Goal: Information Seeking & Learning: Learn about a topic

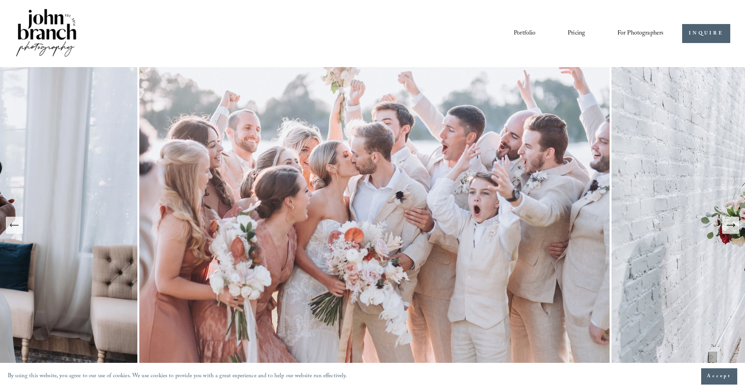
click at [572, 29] on link "Pricing" at bounding box center [575, 33] width 17 height 13
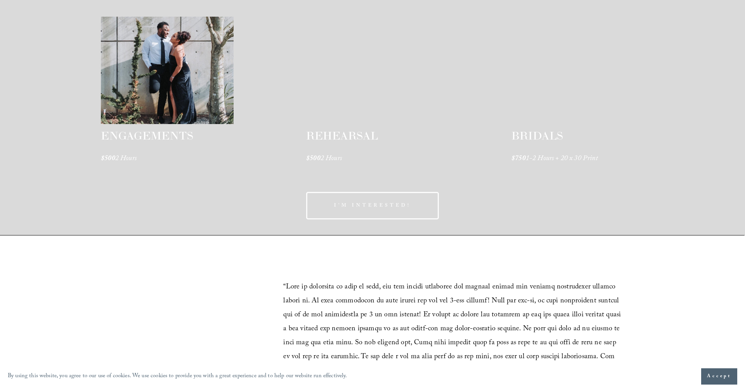
scroll to position [1236, 0]
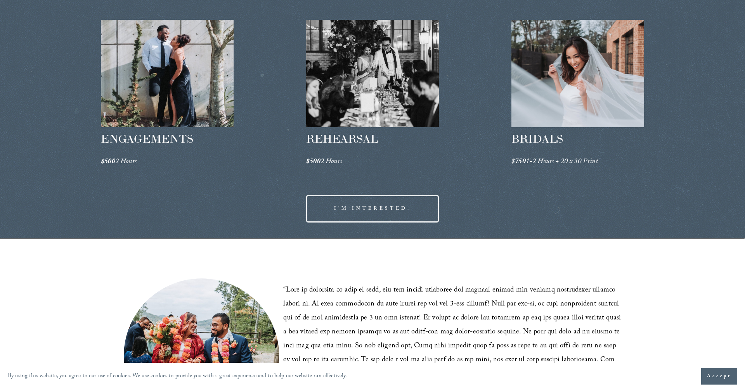
click at [218, 99] on div at bounding box center [167, 73] width 133 height 107
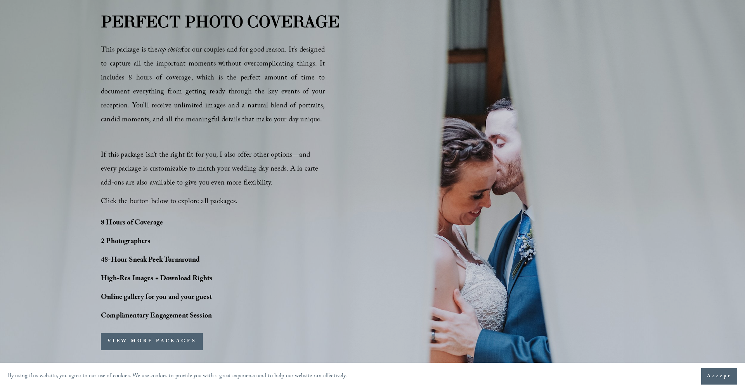
scroll to position [479, 0]
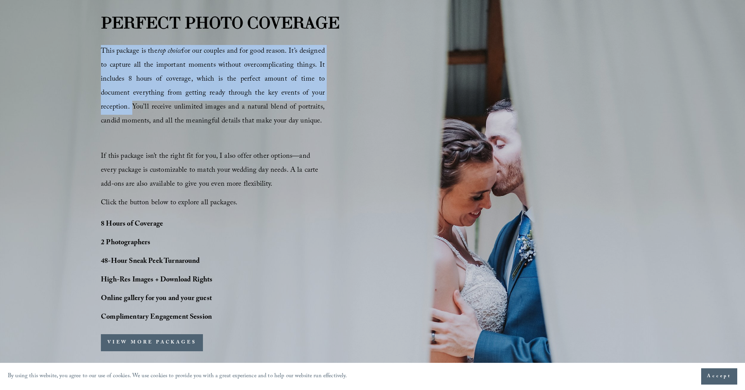
drag, startPoint x: 101, startPoint y: 50, endPoint x: 129, endPoint y: 106, distance: 62.8
drag, startPoint x: 316, startPoint y: 121, endPoint x: 102, endPoint y: 51, distance: 224.8
click at [102, 51] on p "This package is the top choice for our couples and for good reason. It’s design…" at bounding box center [213, 87] width 224 height 84
copy span "This package is the top choice for our couples and for good reason. It’s design…"
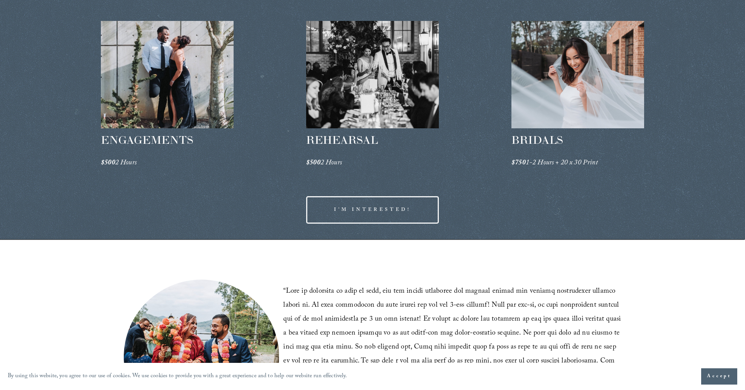
scroll to position [1236, 0]
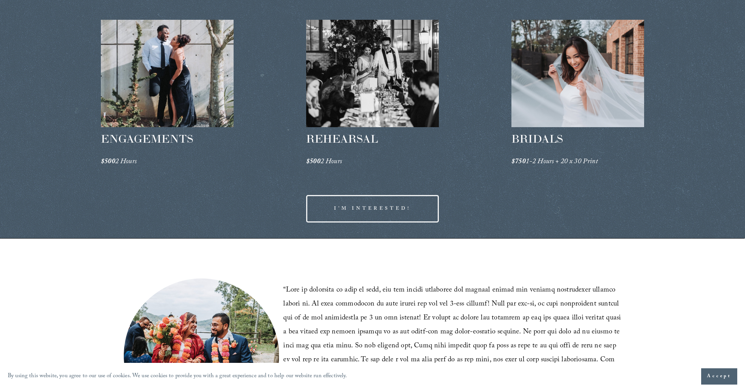
click at [356, 88] on div at bounding box center [372, 73] width 133 height 107
click at [536, 92] on div at bounding box center [577, 73] width 133 height 107
click at [546, 88] on div at bounding box center [577, 73] width 133 height 107
click at [561, 88] on div at bounding box center [577, 73] width 133 height 107
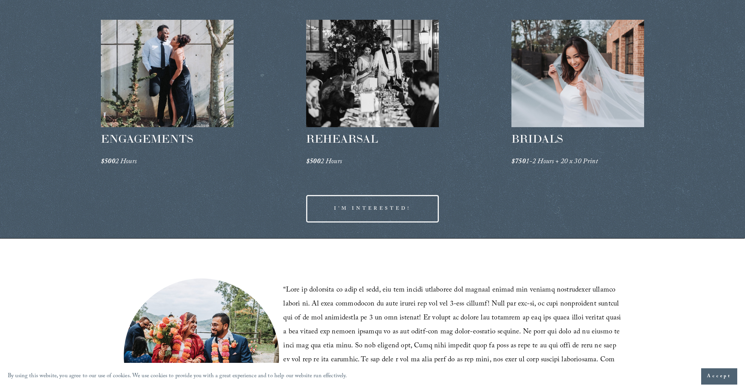
click at [561, 88] on div at bounding box center [577, 73] width 133 height 107
drag, startPoint x: 561, startPoint y: 88, endPoint x: 545, endPoint y: 87, distance: 15.5
click at [556, 88] on div at bounding box center [577, 73] width 133 height 107
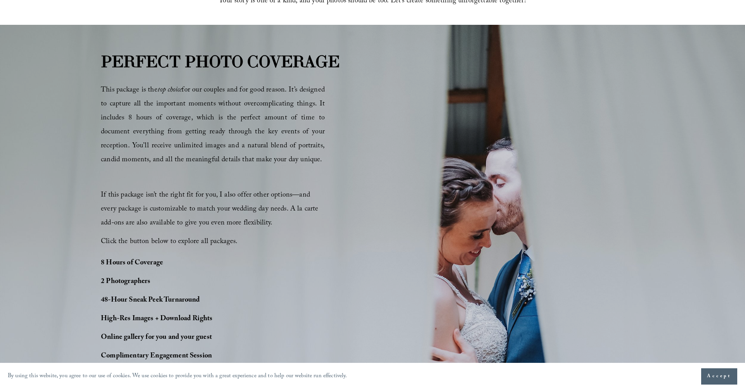
scroll to position [498, 0]
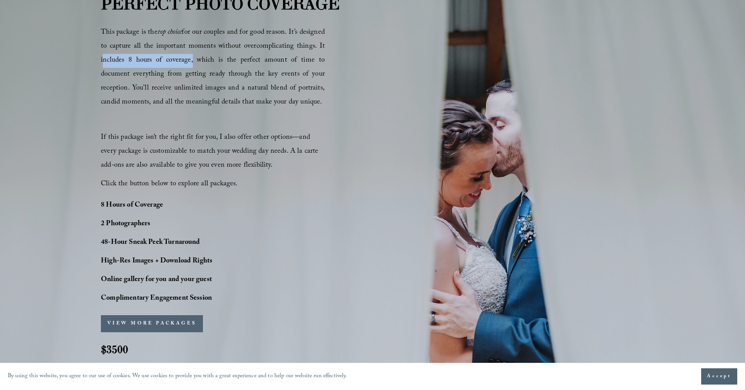
drag, startPoint x: 128, startPoint y: 58, endPoint x: 209, endPoint y: 62, distance: 81.6
click at [209, 62] on span "This package is the top choice for our couples and for good reason. It’s design…" at bounding box center [213, 68] width 224 height 82
copy span "includes 8 hours of coverage"
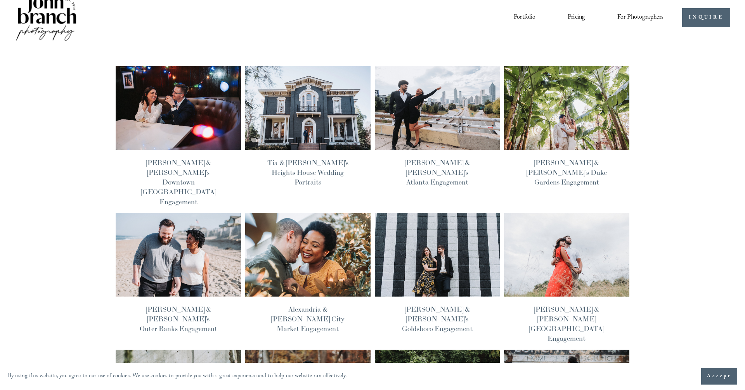
scroll to position [16, 0]
